Goal: Navigation & Orientation: Understand site structure

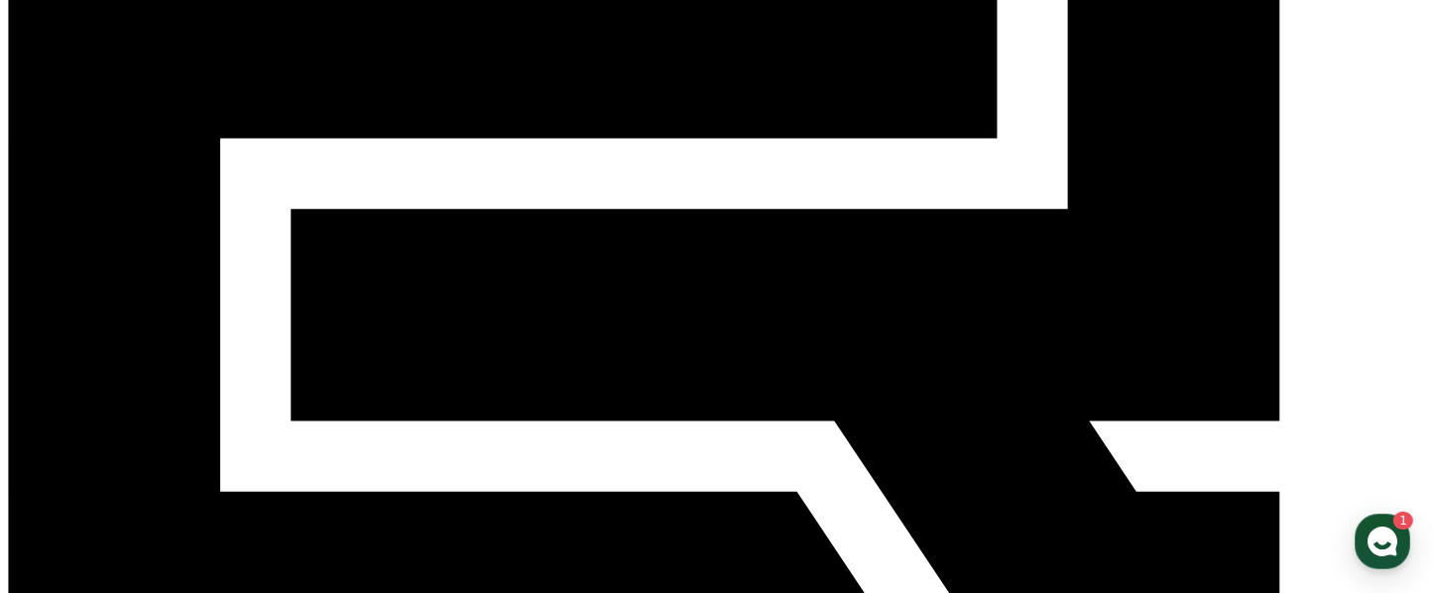
scroll to position [700, 0]
click at [1381, 540] on use "button" at bounding box center [1383, 542] width 30 height 30
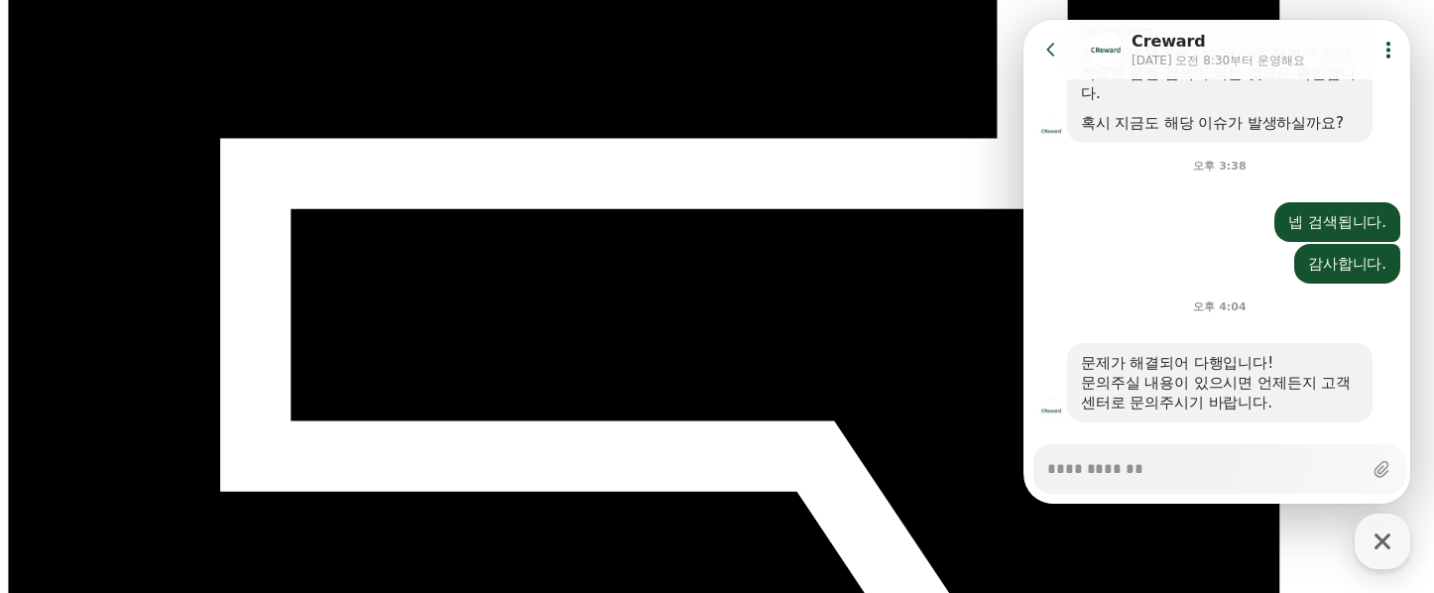
scroll to position [838, 0]
drag, startPoint x: 970, startPoint y: 378, endPoint x: 986, endPoint y: 401, distance: 27.8
drag, startPoint x: 1386, startPoint y: 531, endPoint x: 1355, endPoint y: 543, distance: 34.3
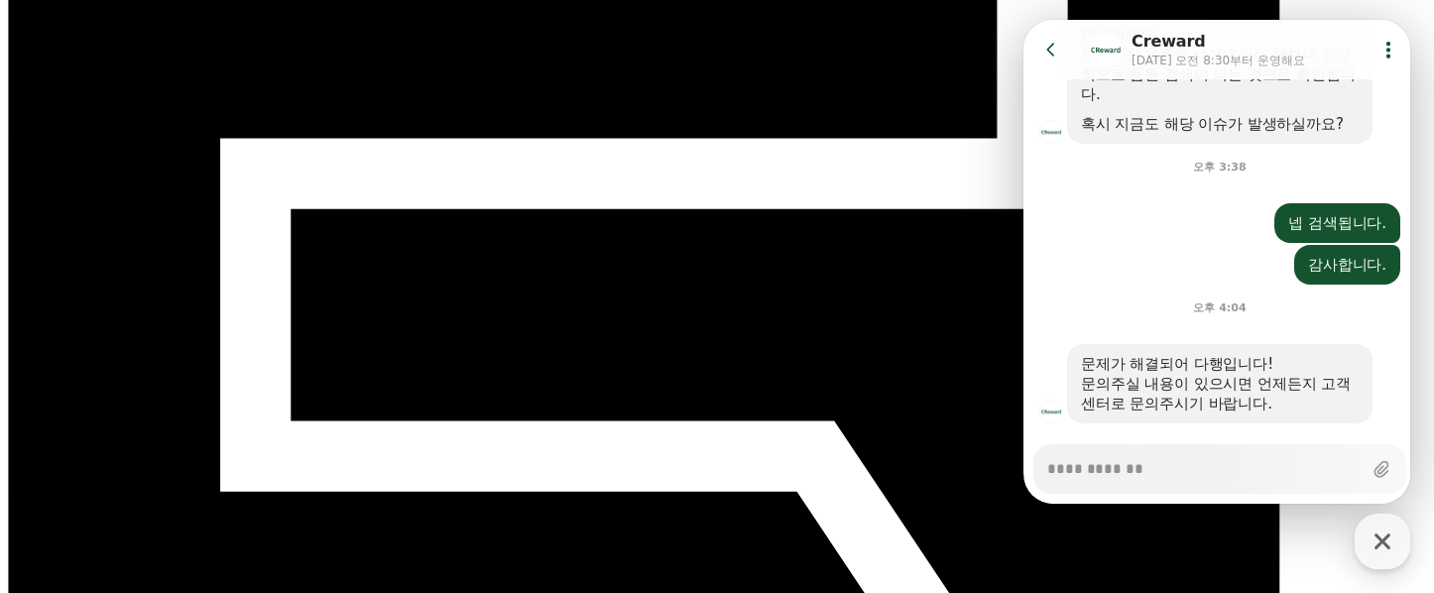
click at [1386, 531] on icon "button" at bounding box center [1383, 542] width 36 height 36
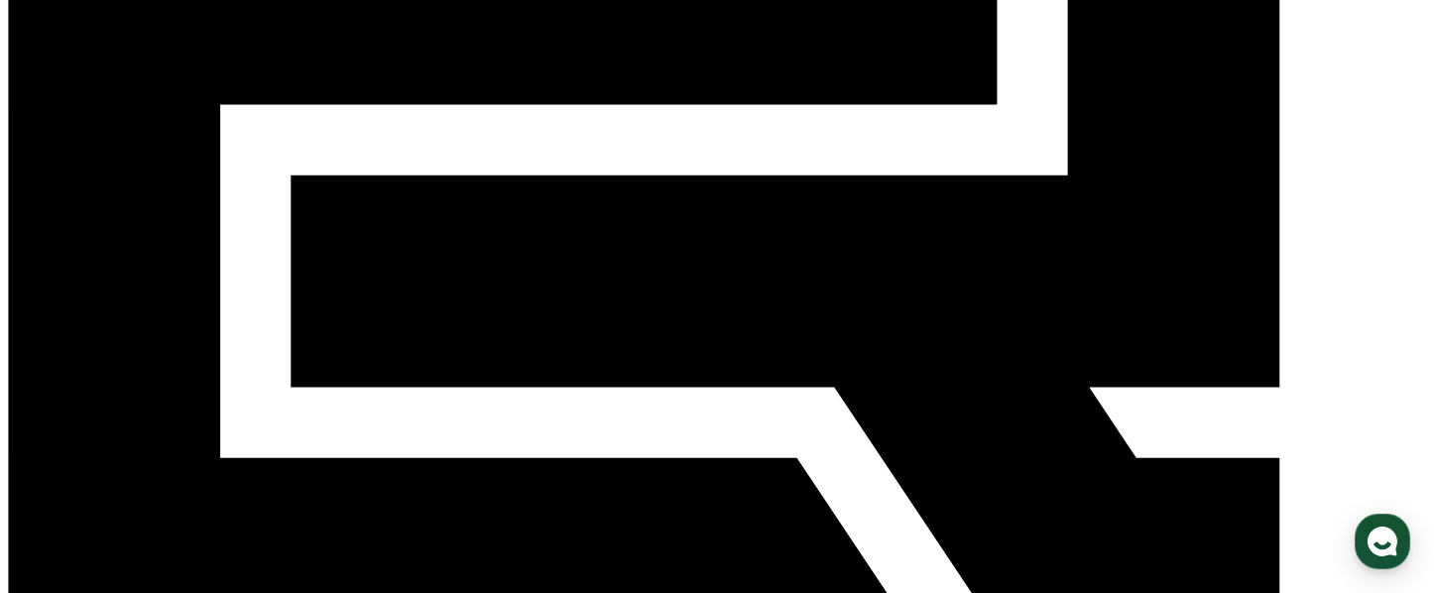
scroll to position [406, 0]
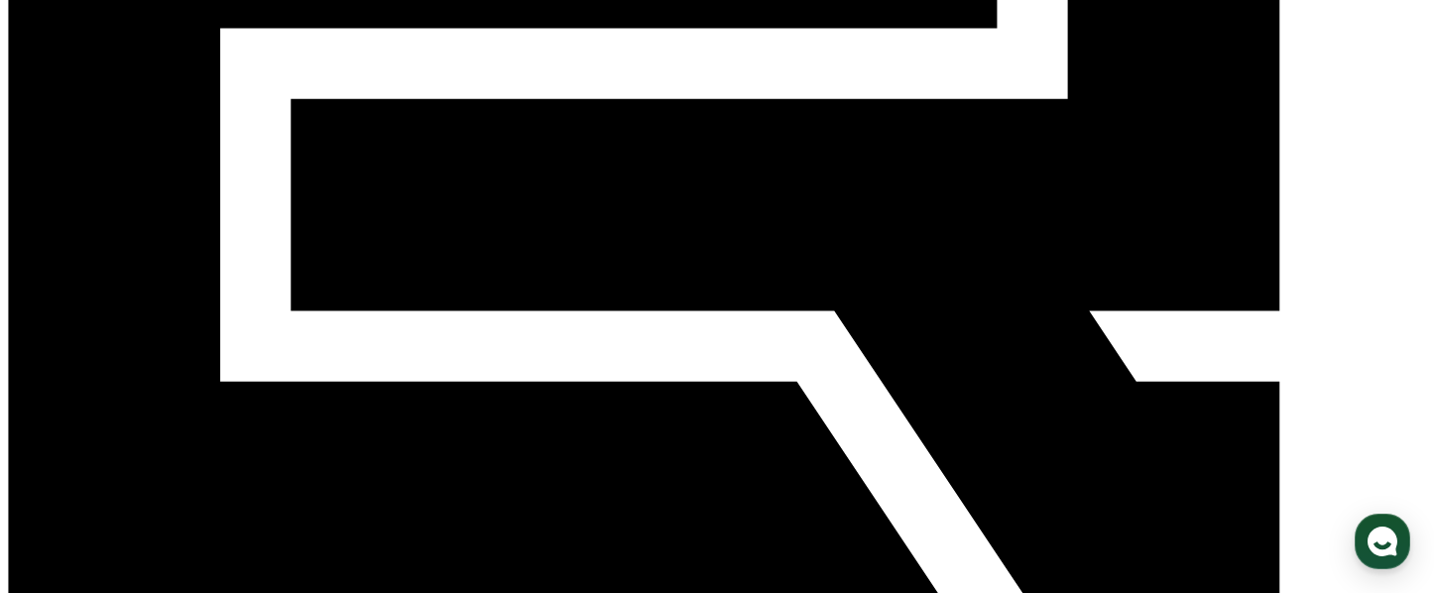
scroll to position [480, 0]
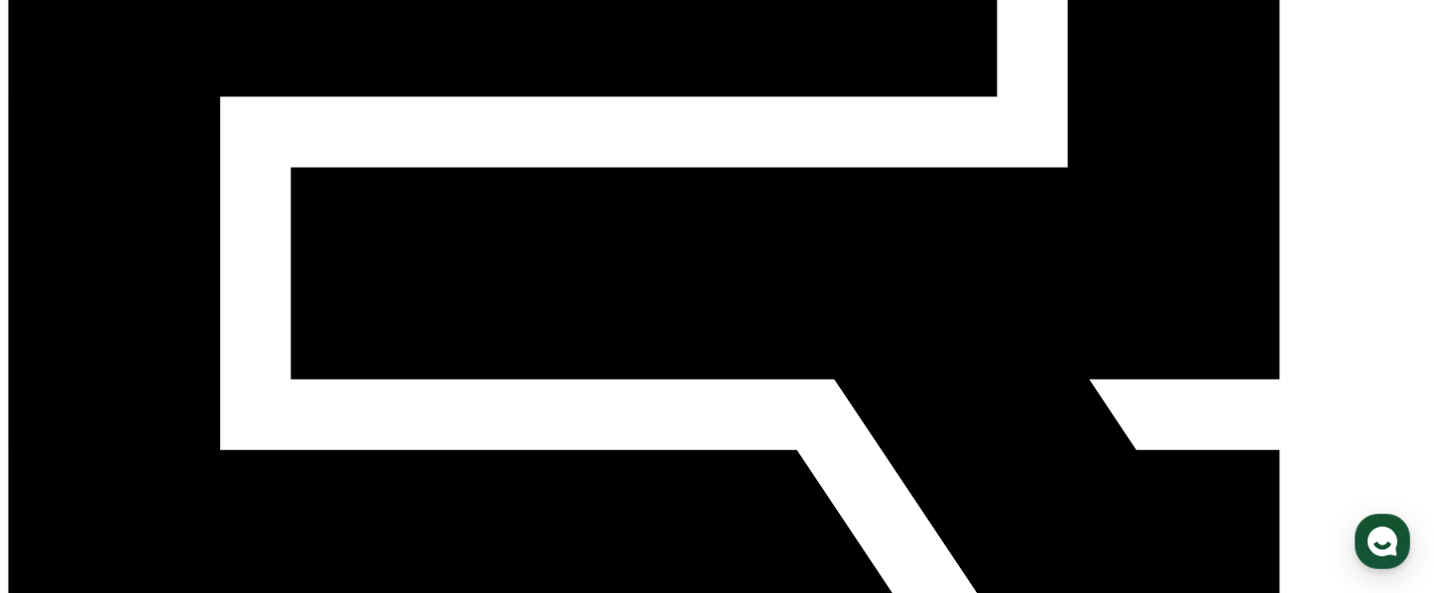
scroll to position [838, 0]
drag, startPoint x: 1090, startPoint y: 440, endPoint x: 1098, endPoint y: 454, distance: 16.0
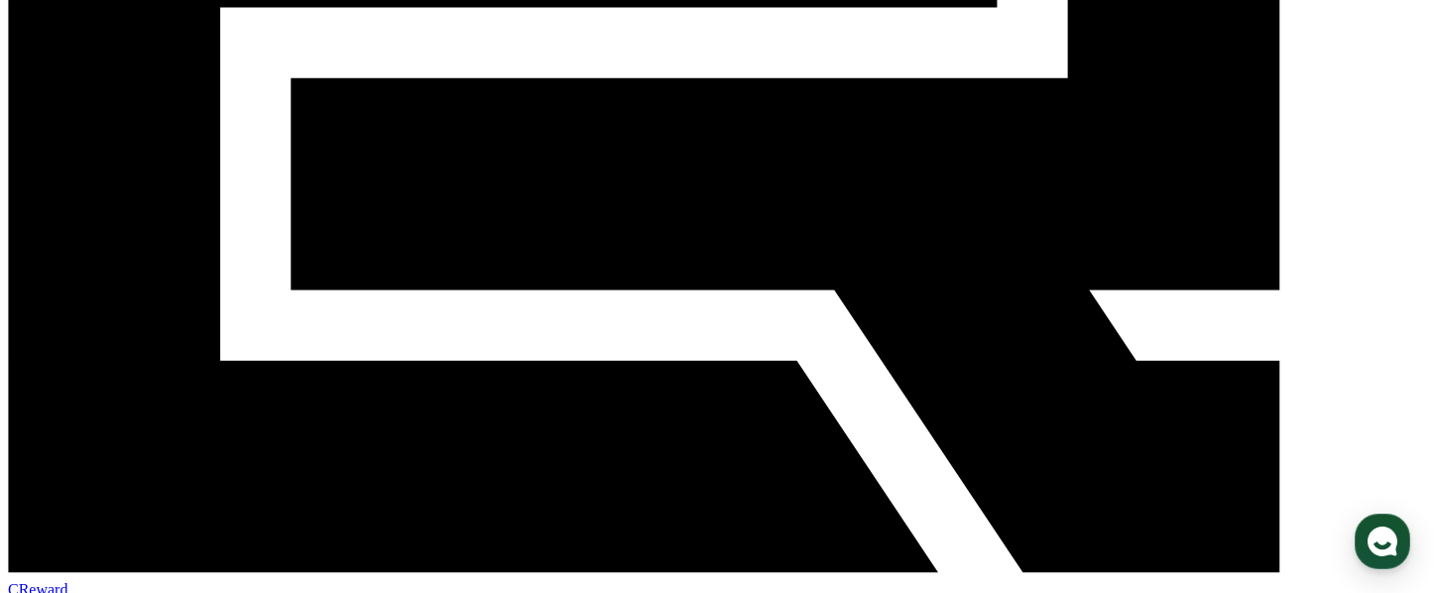
scroll to position [497, 0]
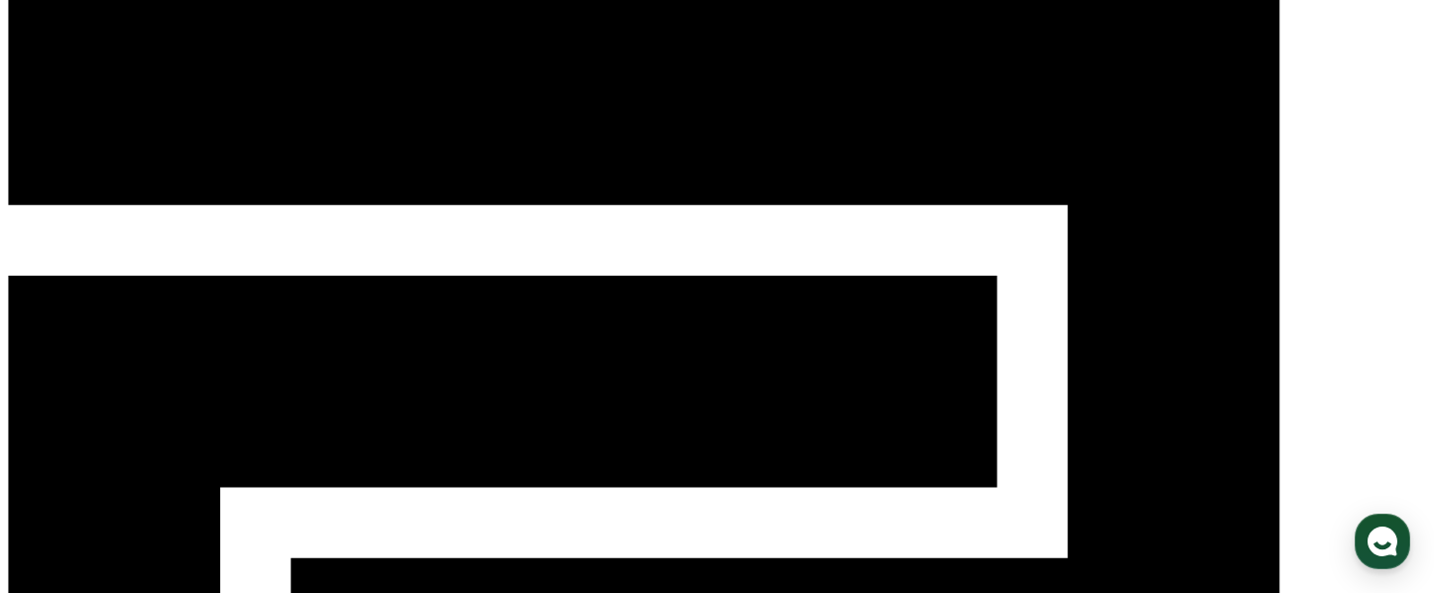
scroll to position [0, 0]
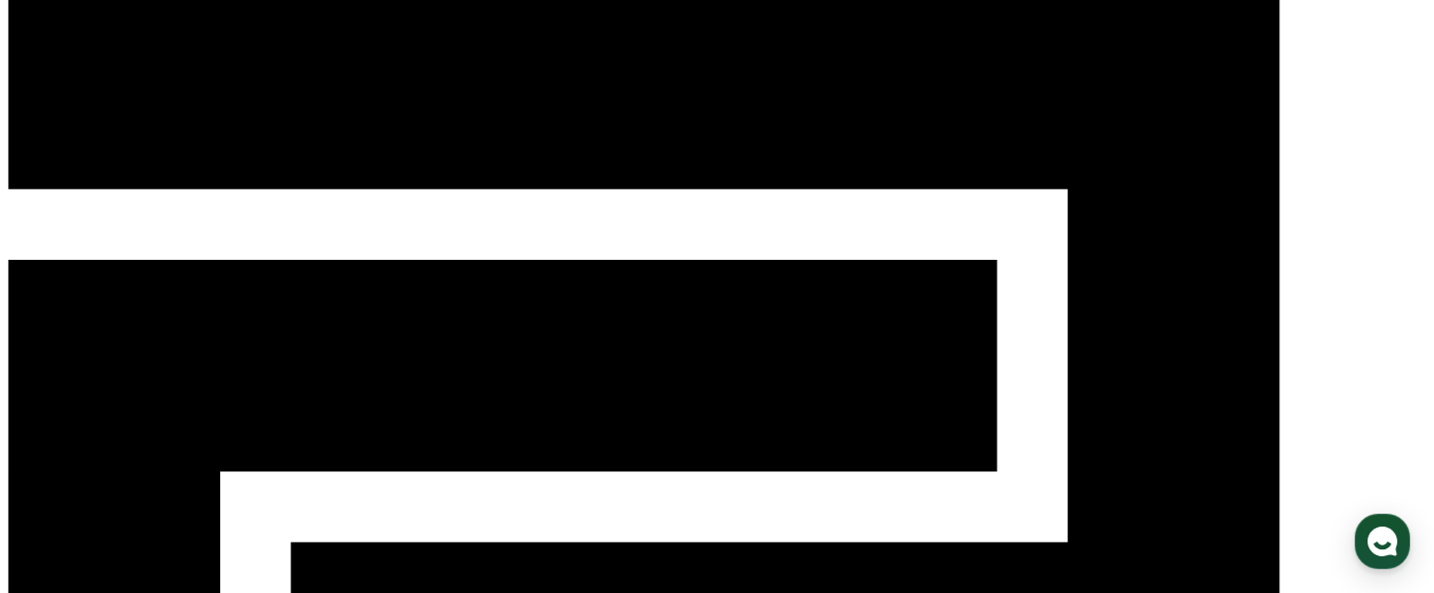
scroll to position [28, 0]
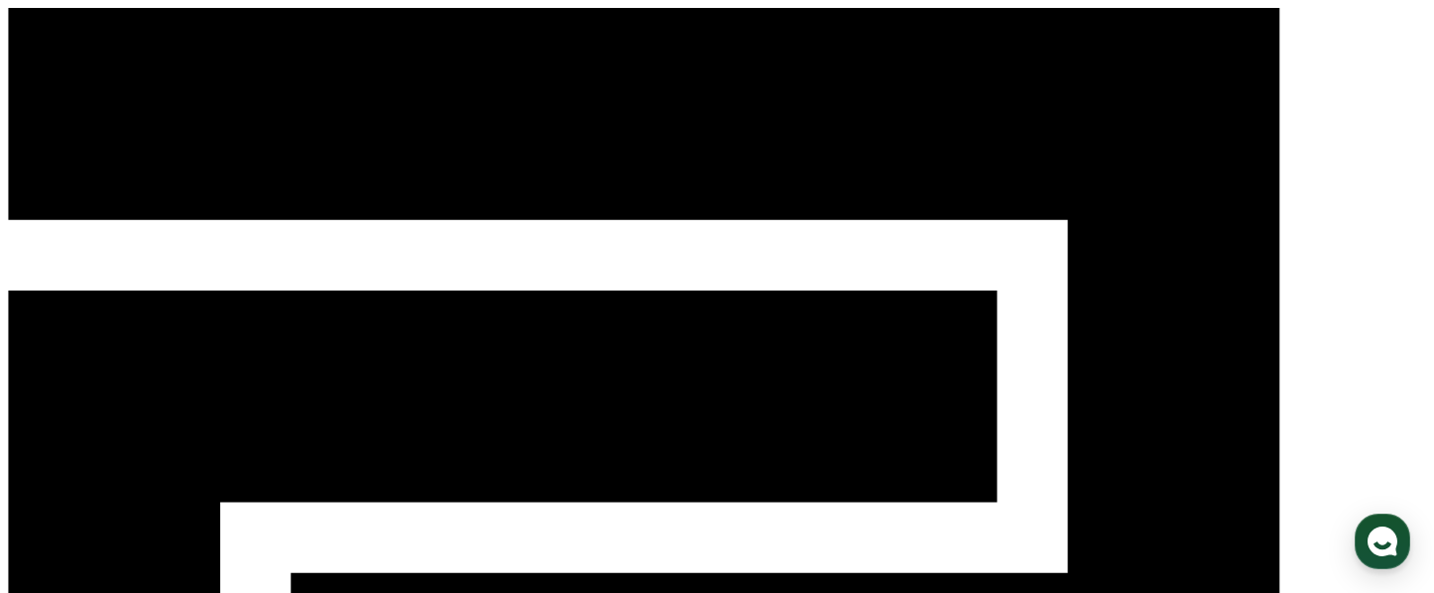
type textarea "*"
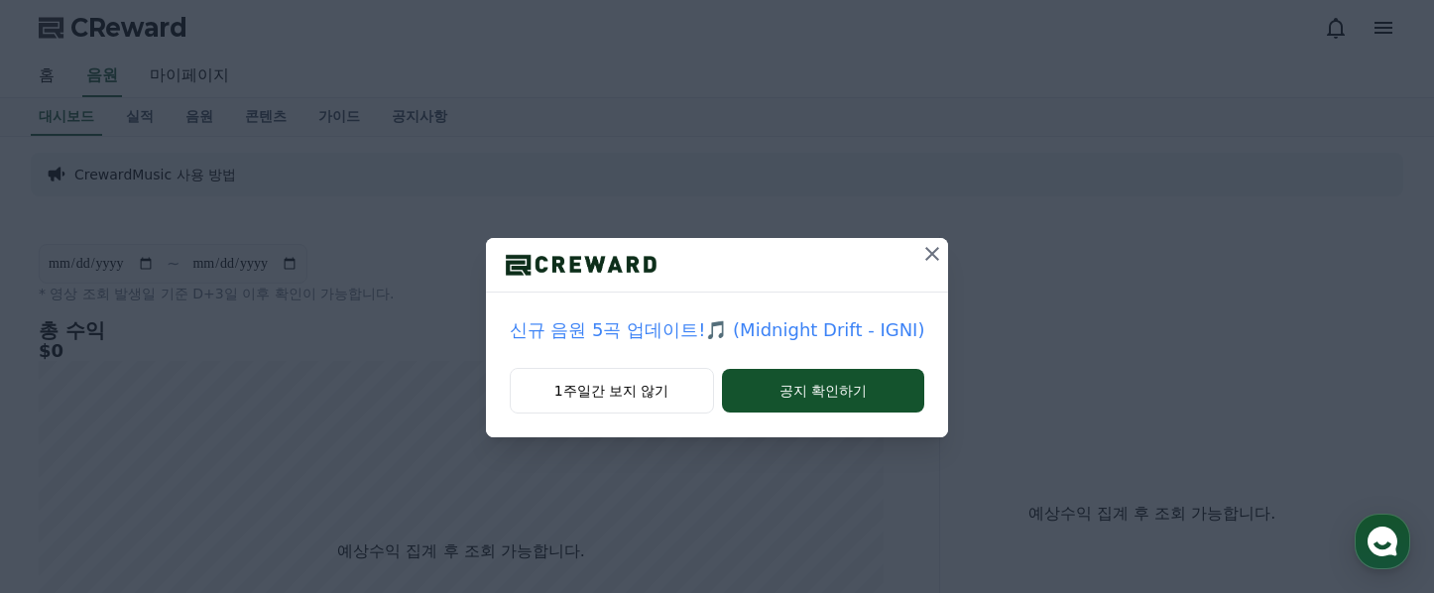
scroll to position [60, 0]
click at [925, 256] on icon at bounding box center [932, 254] width 14 height 14
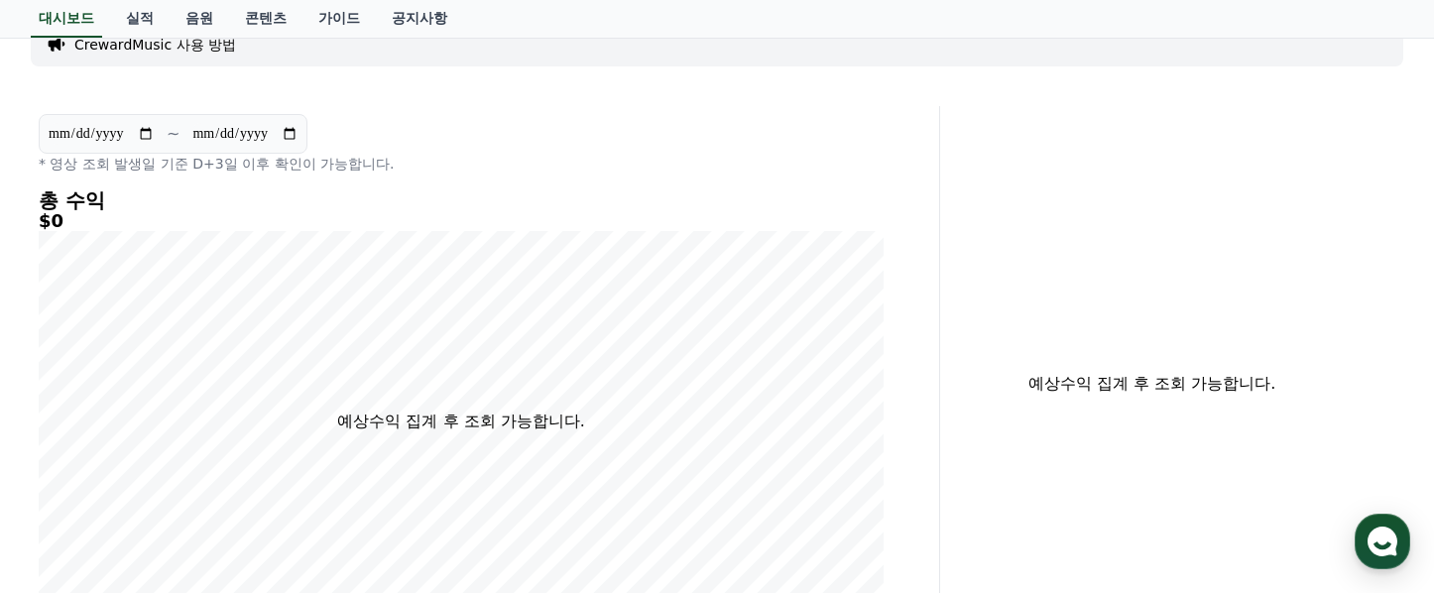
scroll to position [0, 0]
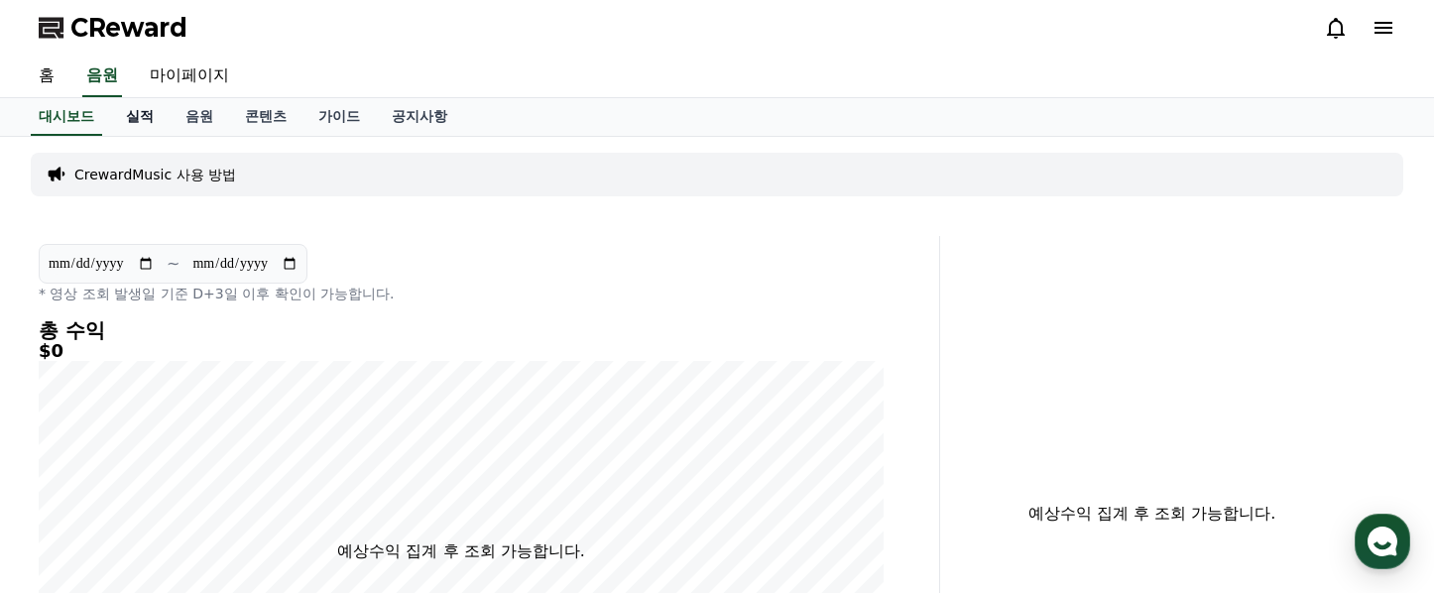
click at [129, 123] on link "실적" at bounding box center [140, 117] width 60 height 38
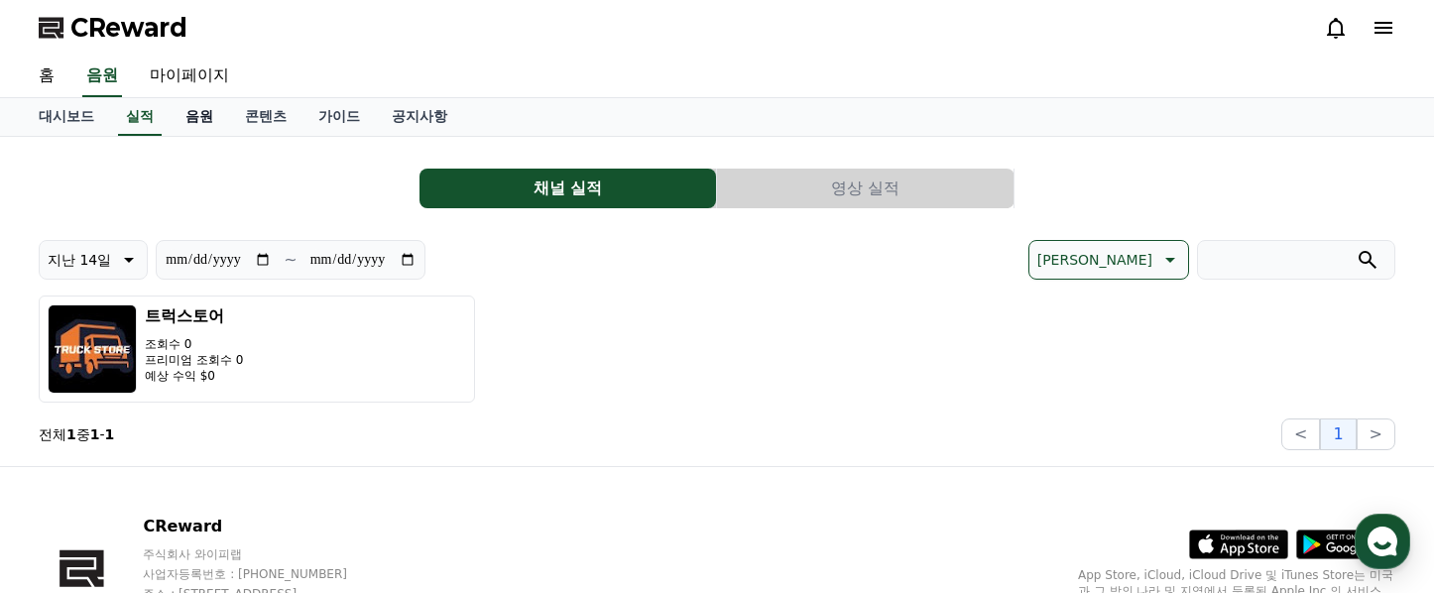
click at [183, 115] on link "음원" at bounding box center [200, 117] width 60 height 38
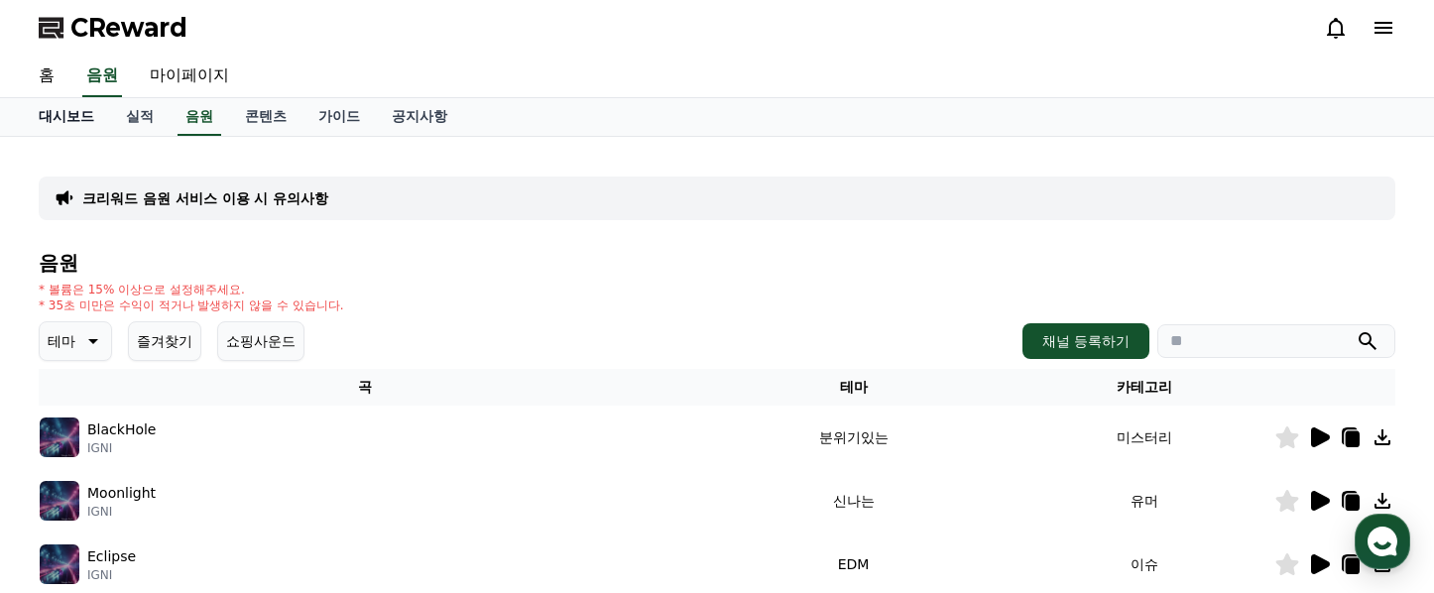
click at [68, 115] on link "대시보드" at bounding box center [66, 117] width 87 height 38
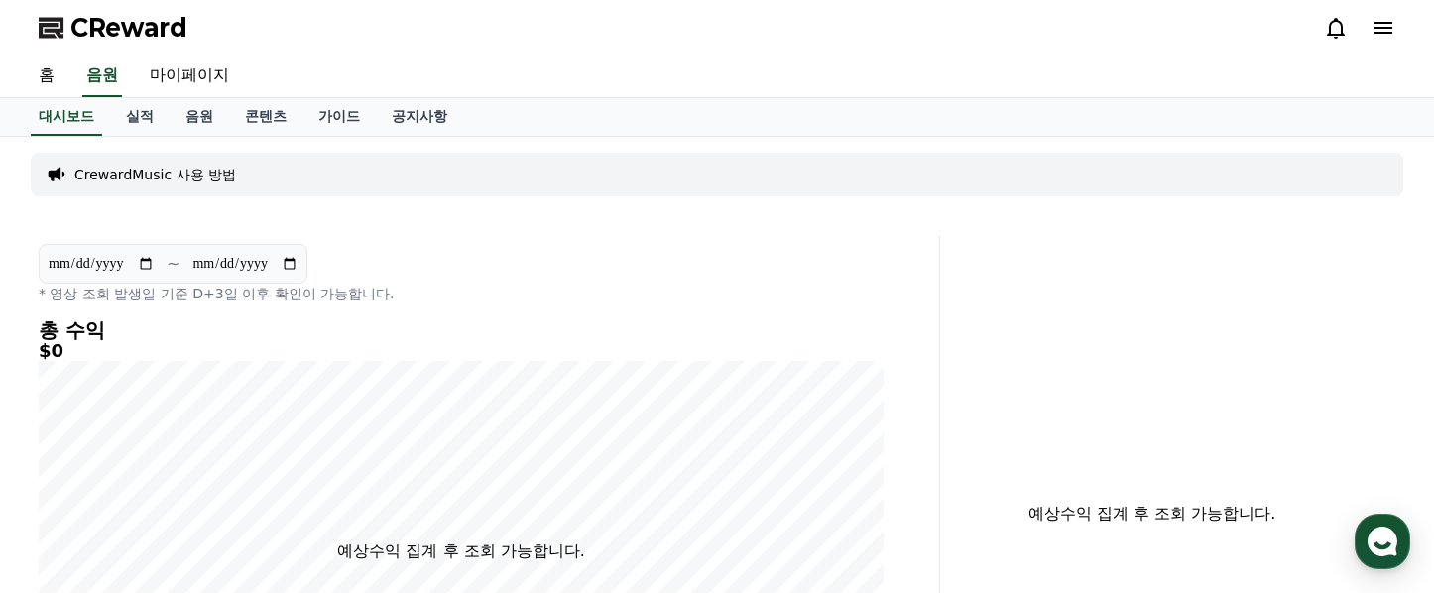
scroll to position [573, 0]
